Goal: Information Seeking & Learning: Learn about a topic

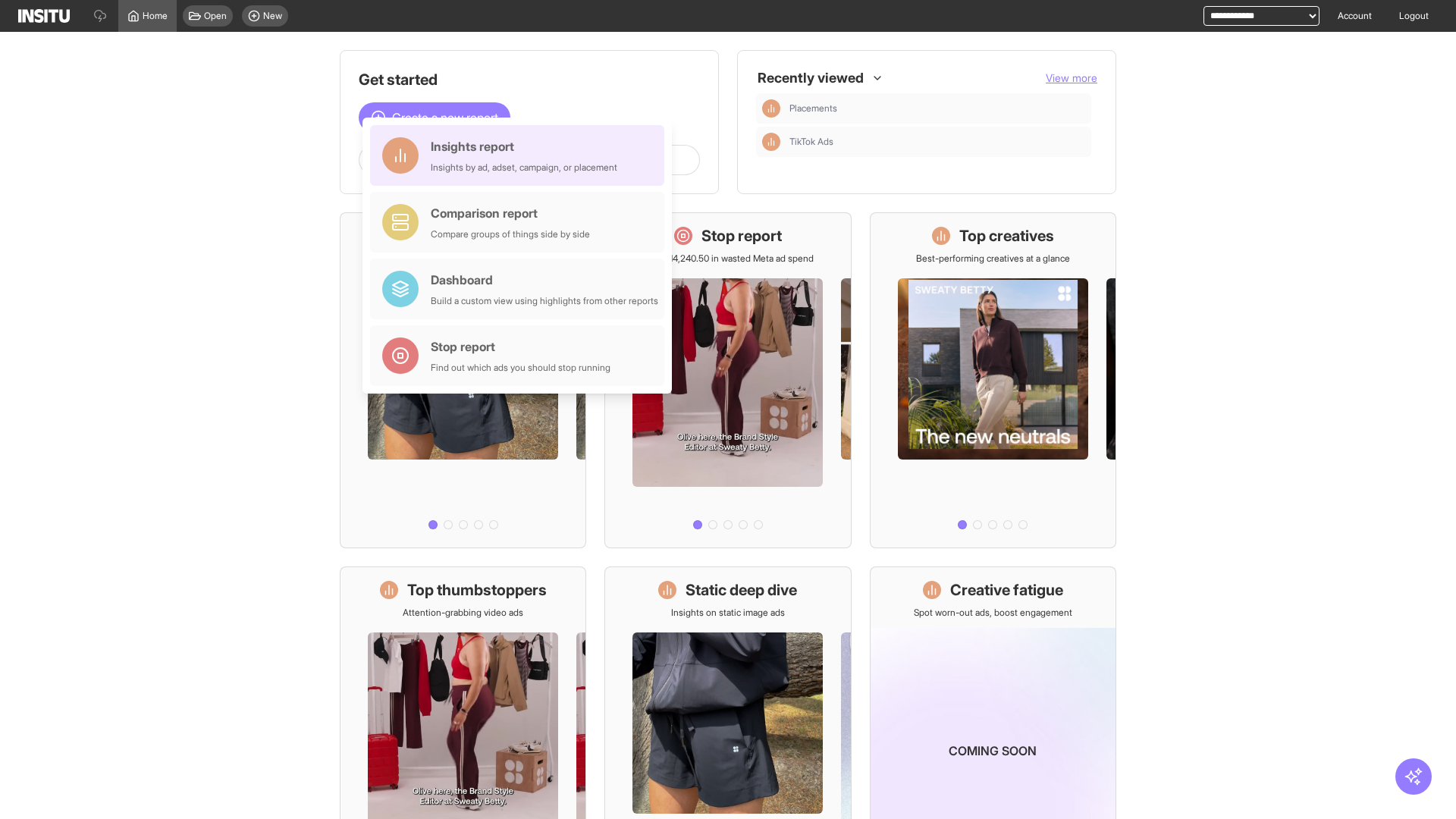
click at [521, 155] on div "Insights report Insights by ad, adset, campaign, or placement" at bounding box center [524, 155] width 186 height 37
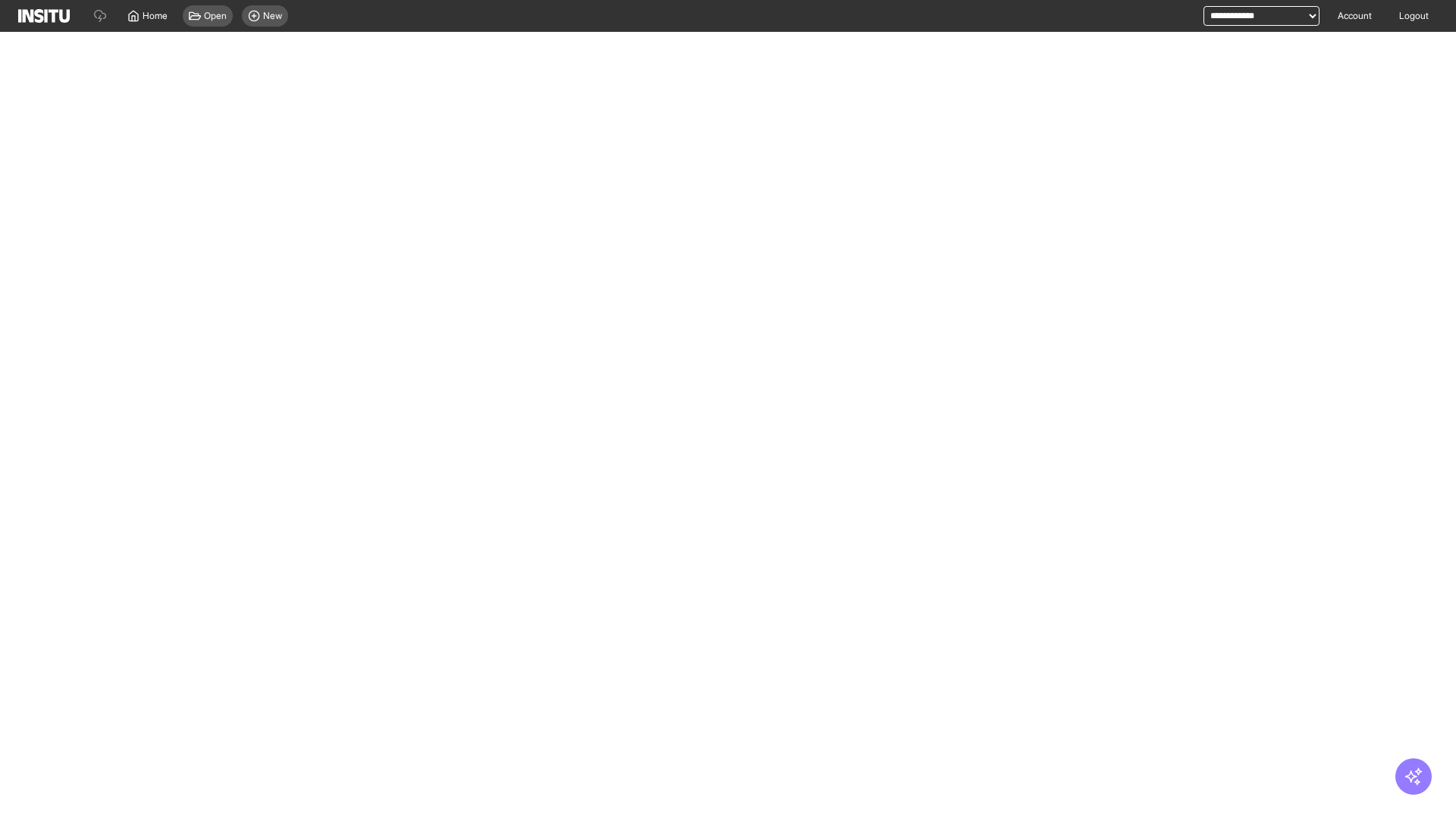
select select "**"
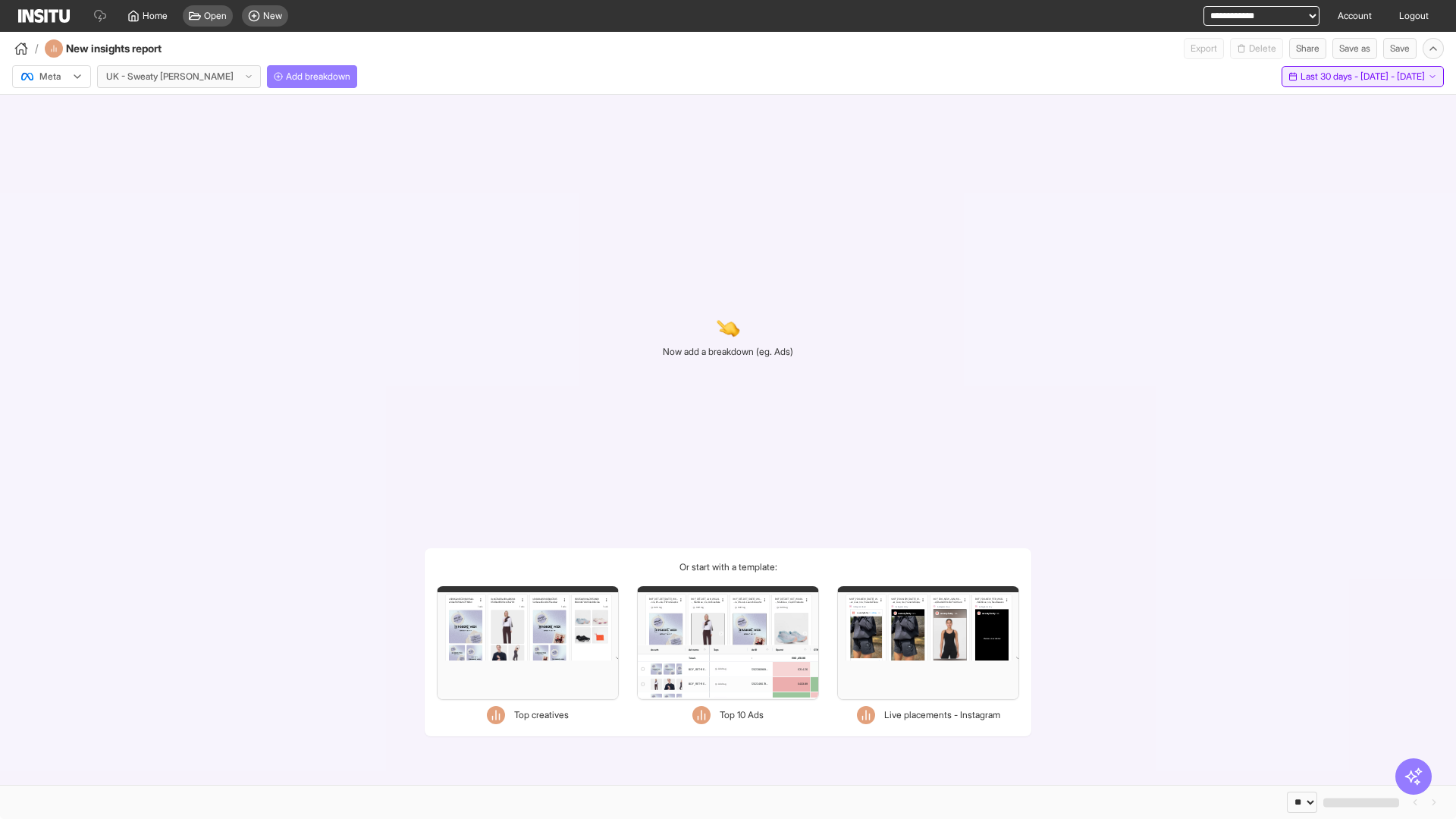
click at [1330, 76] on span "Last 30 days - [DATE] - [DATE]" at bounding box center [1363, 76] width 124 height 12
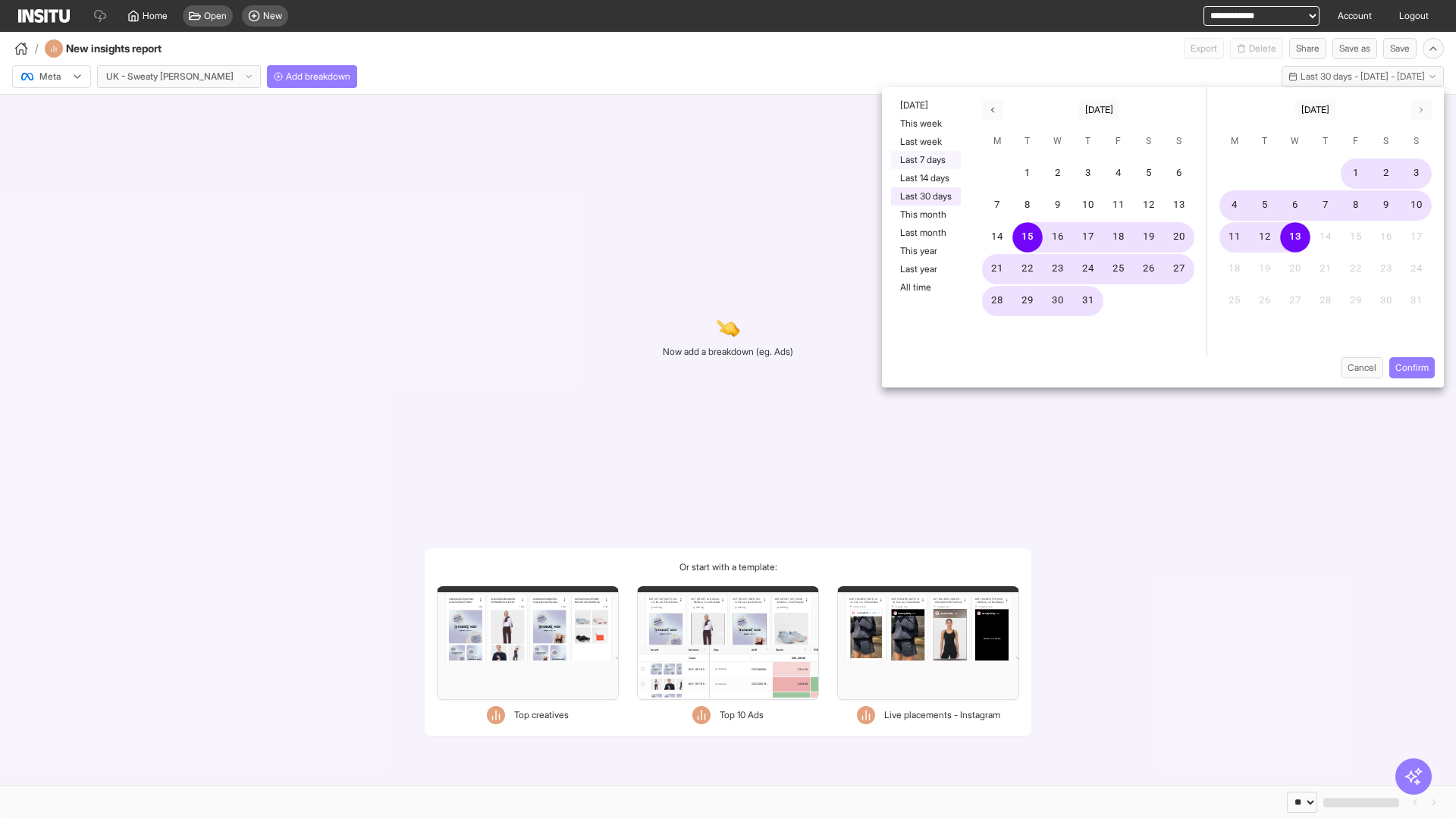
click at [924, 160] on button "Last 7 days" at bounding box center [926, 159] width 70 height 18
